Goal: Use online tool/utility: Utilize a website feature to perform a specific function

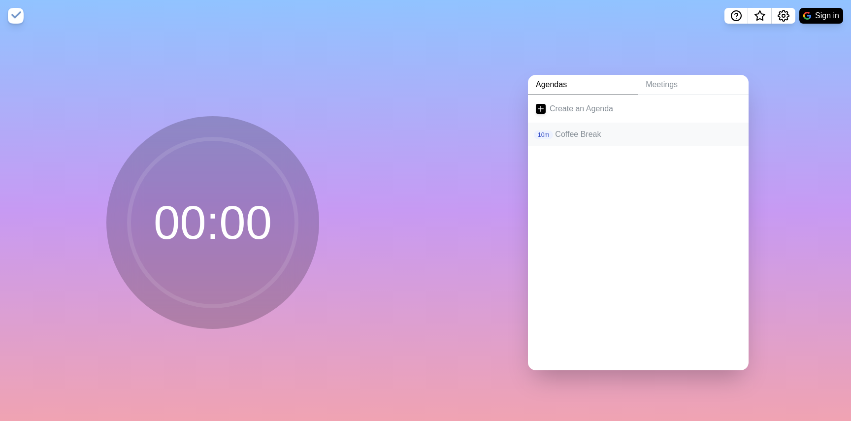
click at [580, 140] on div "10m Coffee Break" at bounding box center [638, 135] width 221 height 24
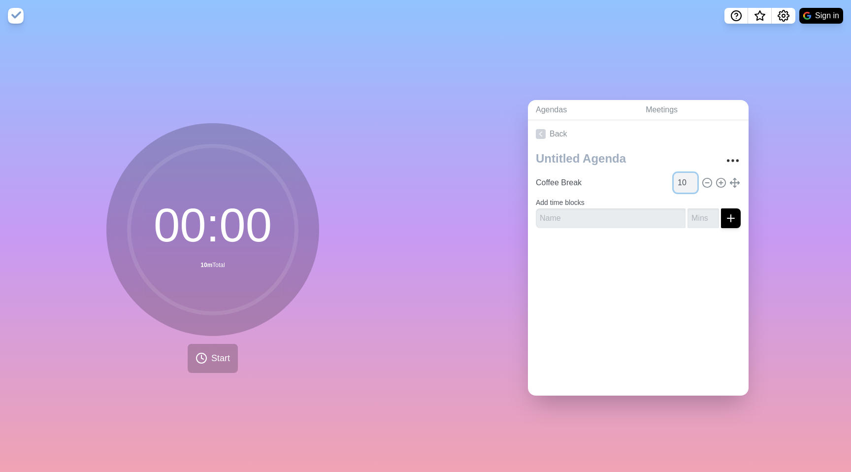
click at [688, 182] on input "10" at bounding box center [686, 183] width 24 height 20
click at [692, 181] on input "11" at bounding box center [686, 183] width 24 height 20
type input "12"
click at [692, 181] on input "12" at bounding box center [686, 183] width 24 height 20
click at [649, 324] on div "Back Coffee Break 12 Add time blocks" at bounding box center [638, 257] width 221 height 275
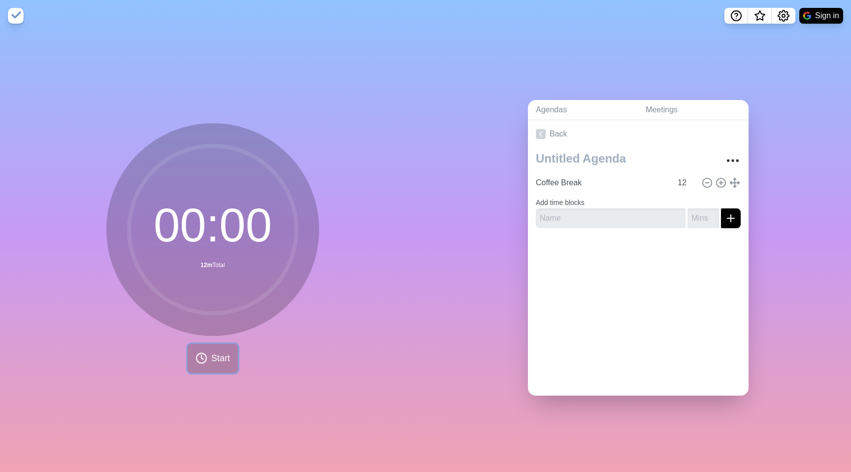
click at [215, 364] on span "Start" at bounding box center [220, 358] width 19 height 13
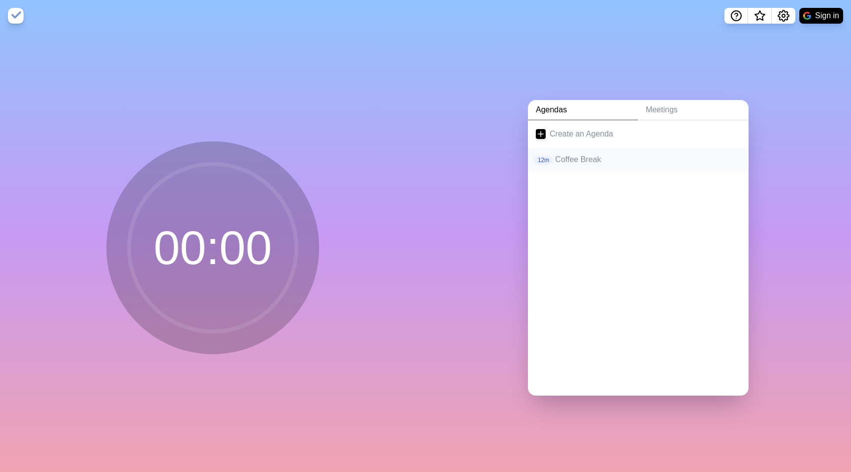
click at [582, 168] on div "12m Coffee Break" at bounding box center [638, 160] width 221 height 24
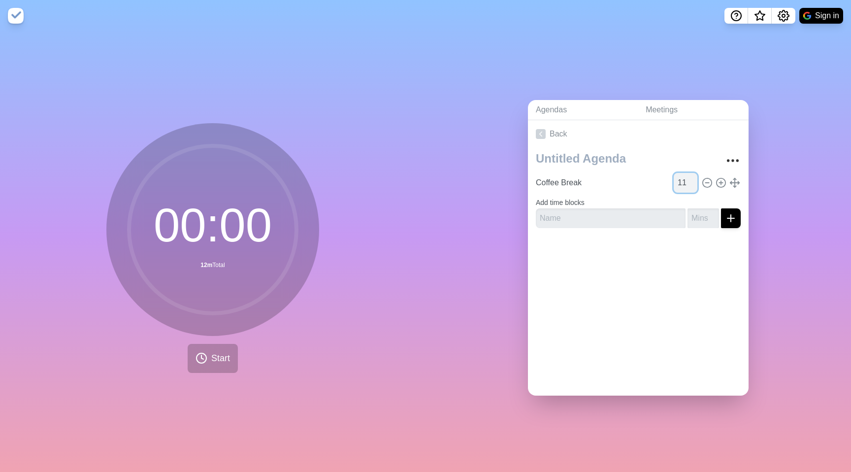
click at [693, 187] on input "11" at bounding box center [686, 183] width 24 height 20
click at [693, 187] on input "10" at bounding box center [686, 183] width 24 height 20
click at [693, 187] on input "9" at bounding box center [686, 183] width 24 height 20
click at [693, 187] on input "8" at bounding box center [686, 183] width 24 height 20
click at [693, 187] on input "7" at bounding box center [686, 183] width 24 height 20
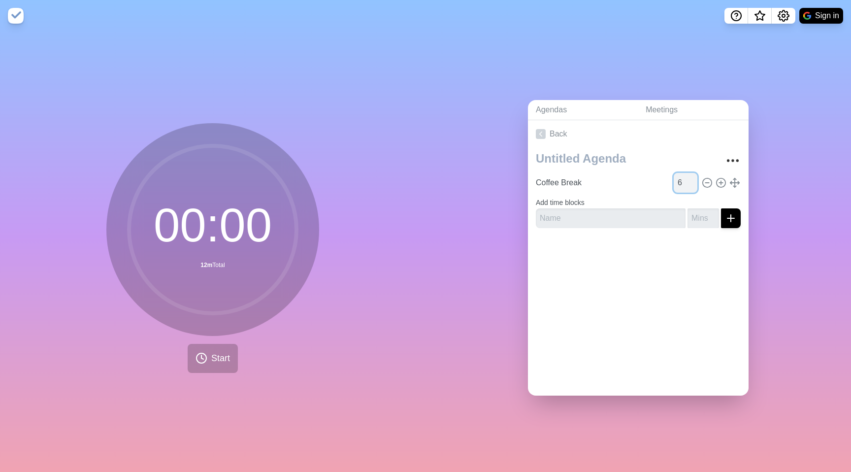
click at [693, 187] on input "6" at bounding box center [686, 183] width 24 height 20
type input "5"
click at [693, 187] on input "5" at bounding box center [686, 183] width 24 height 20
click at [651, 182] on input "Coffee Break" at bounding box center [602, 183] width 140 height 20
click at [208, 354] on button "Start" at bounding box center [213, 358] width 50 height 29
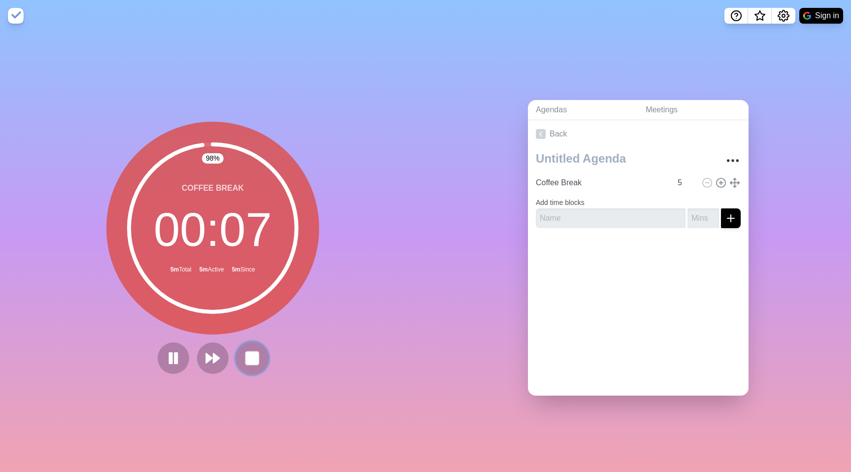
click at [244, 364] on icon at bounding box center [252, 358] width 17 height 17
